Goal: Book appointment/travel/reservation

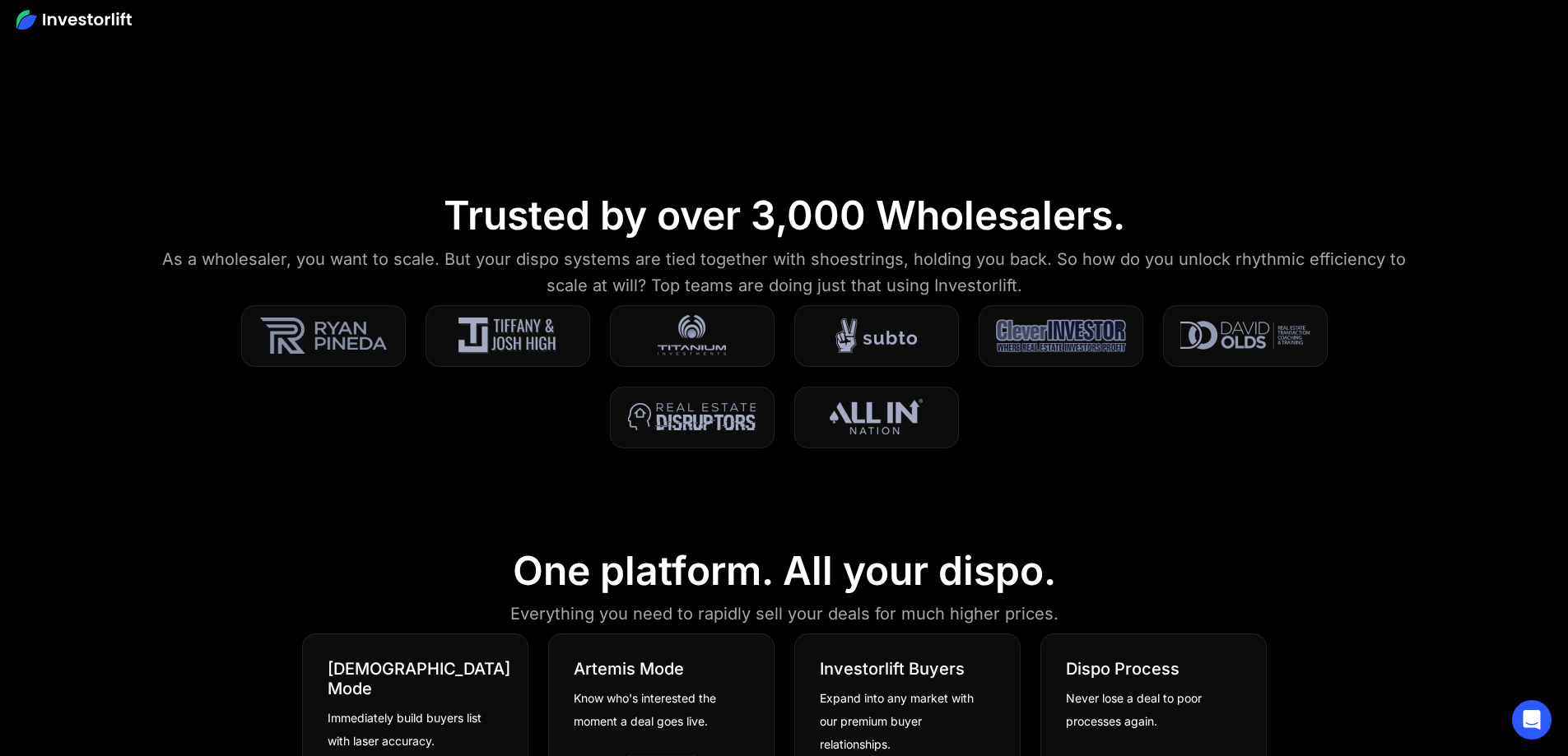
scroll to position [576, 0]
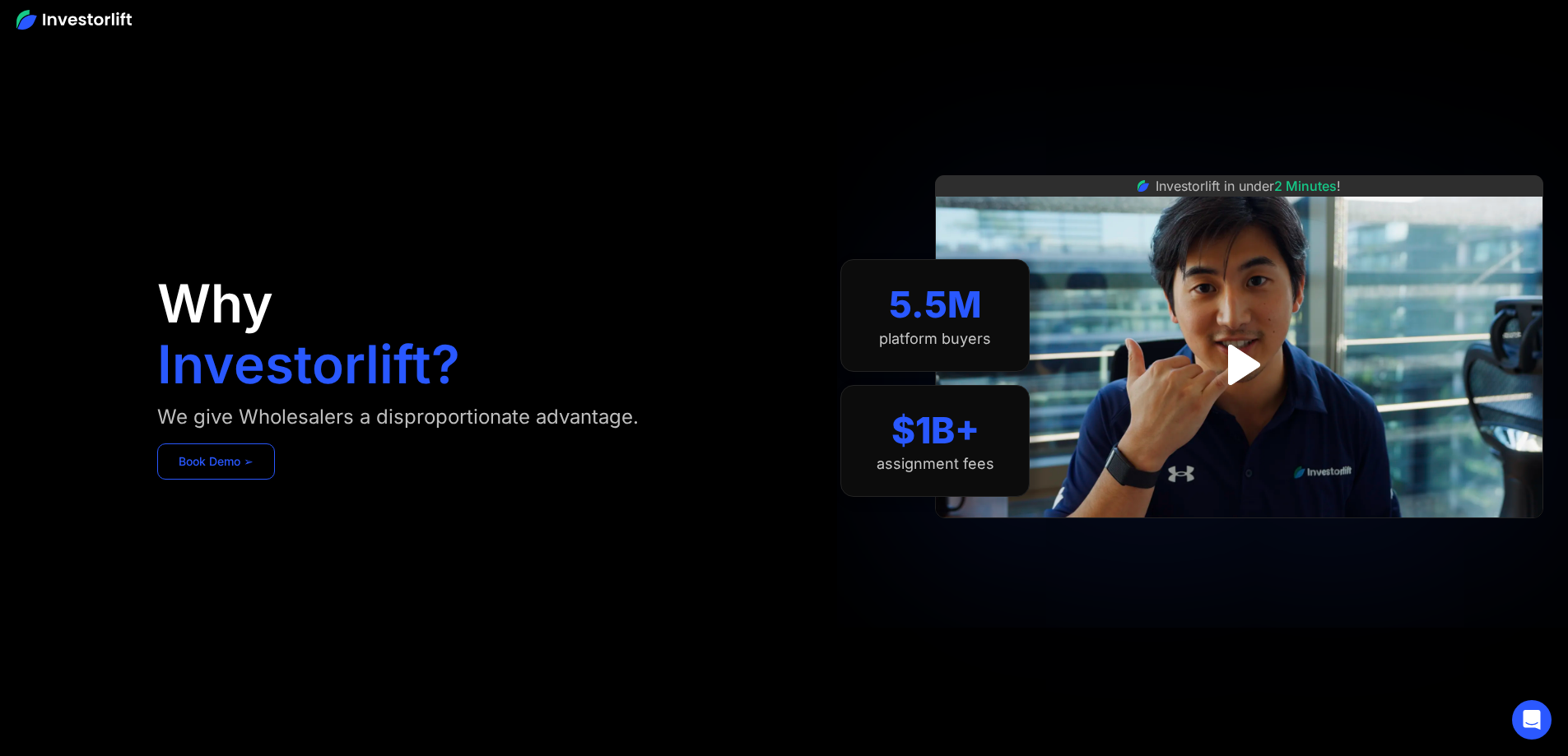
click at [275, 480] on link "Book Demo ➢" at bounding box center [216, 461] width 118 height 36
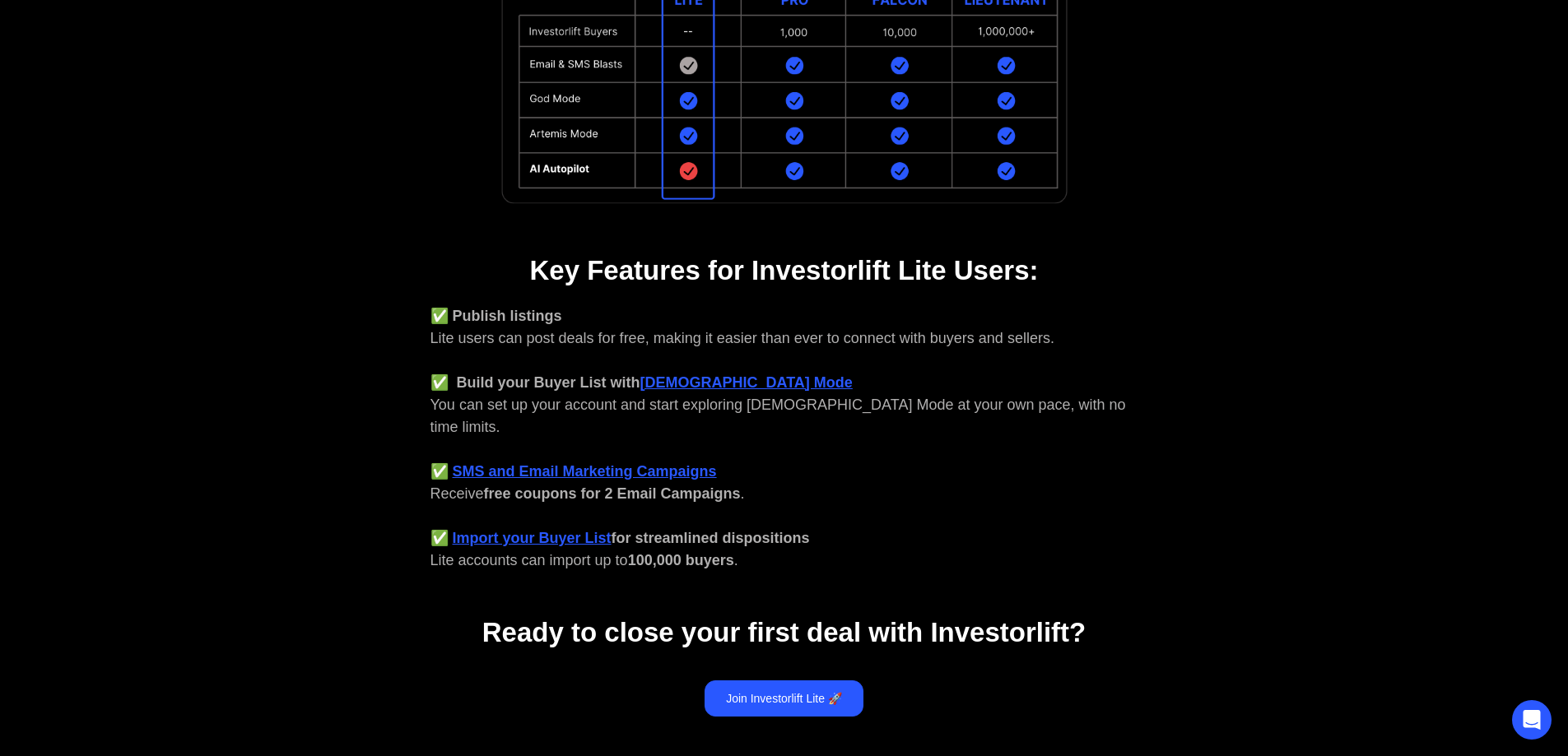
scroll to position [610, 0]
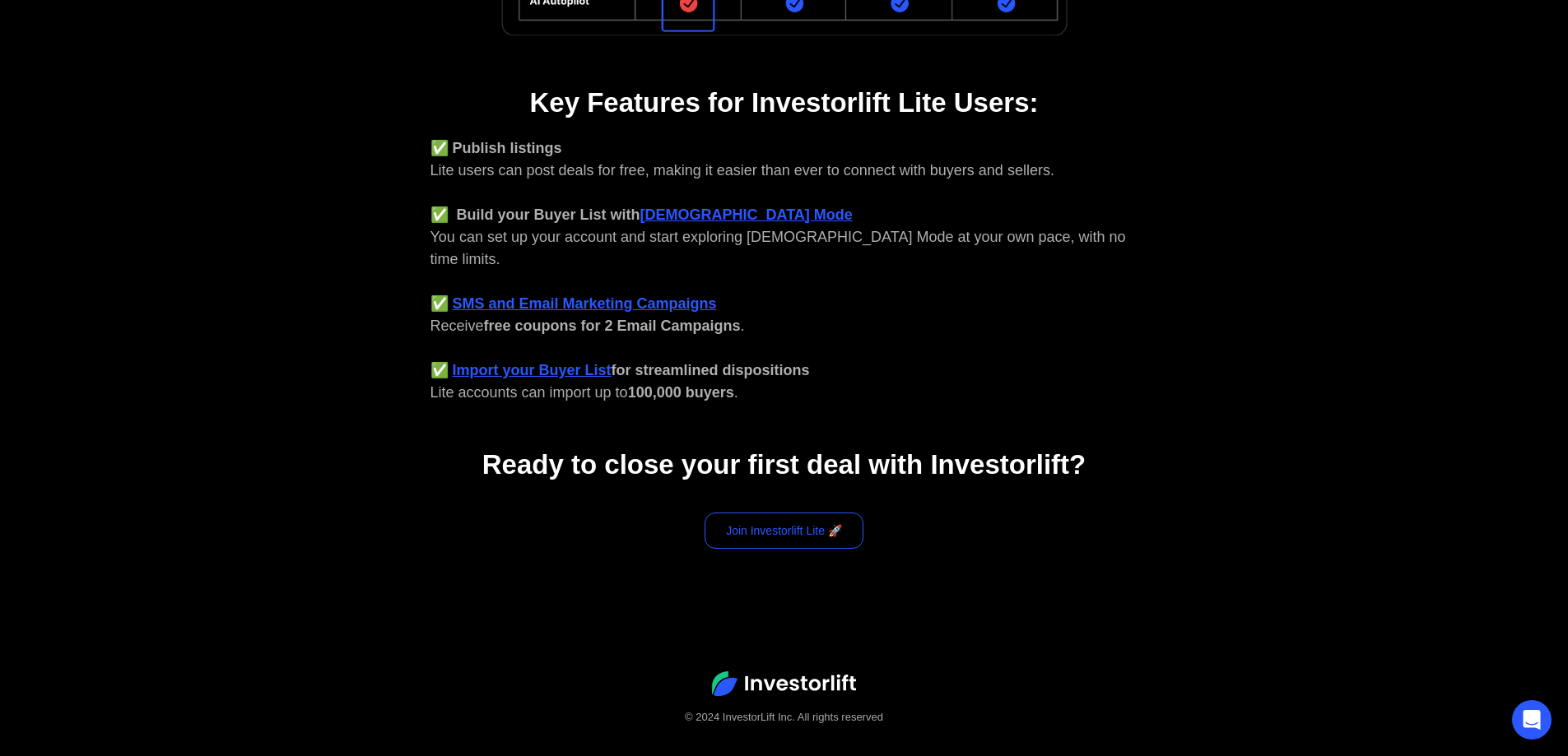
click at [793, 513] on link "Join Investorlift Lite 🚀" at bounding box center [784, 530] width 158 height 36
